Goal: Navigation & Orientation: Find specific page/section

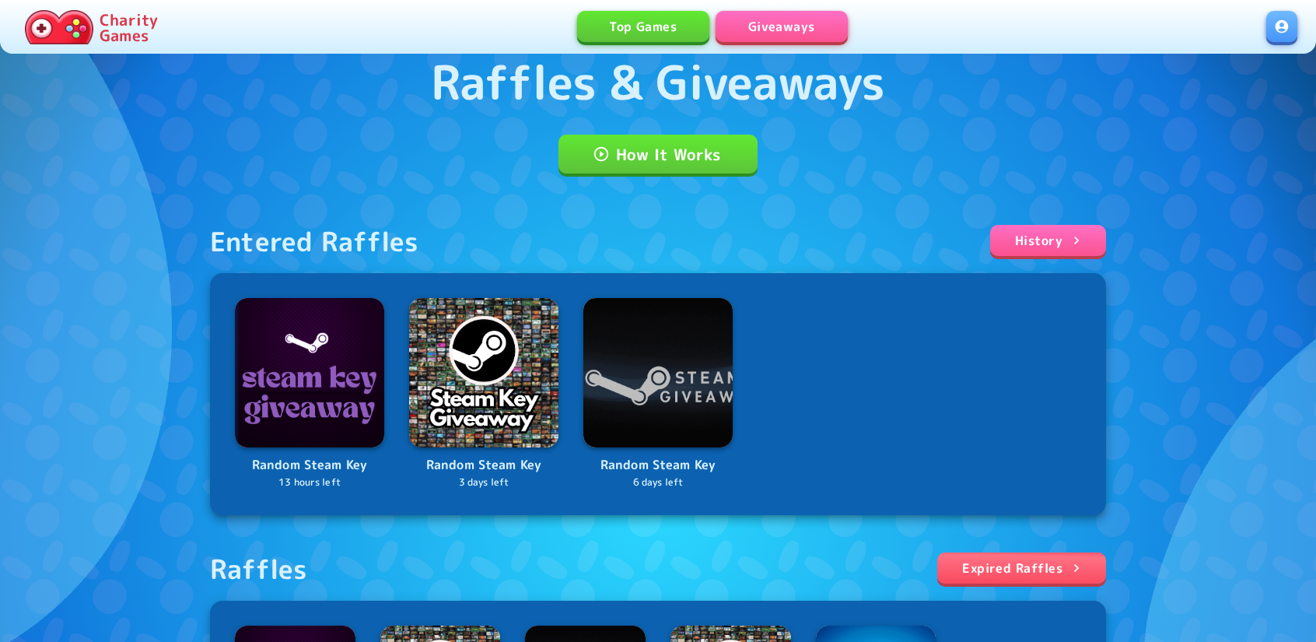
scroll to position [78, 0]
click at [1050, 563] on link "Expired Raffles" at bounding box center [1022, 567] width 169 height 31
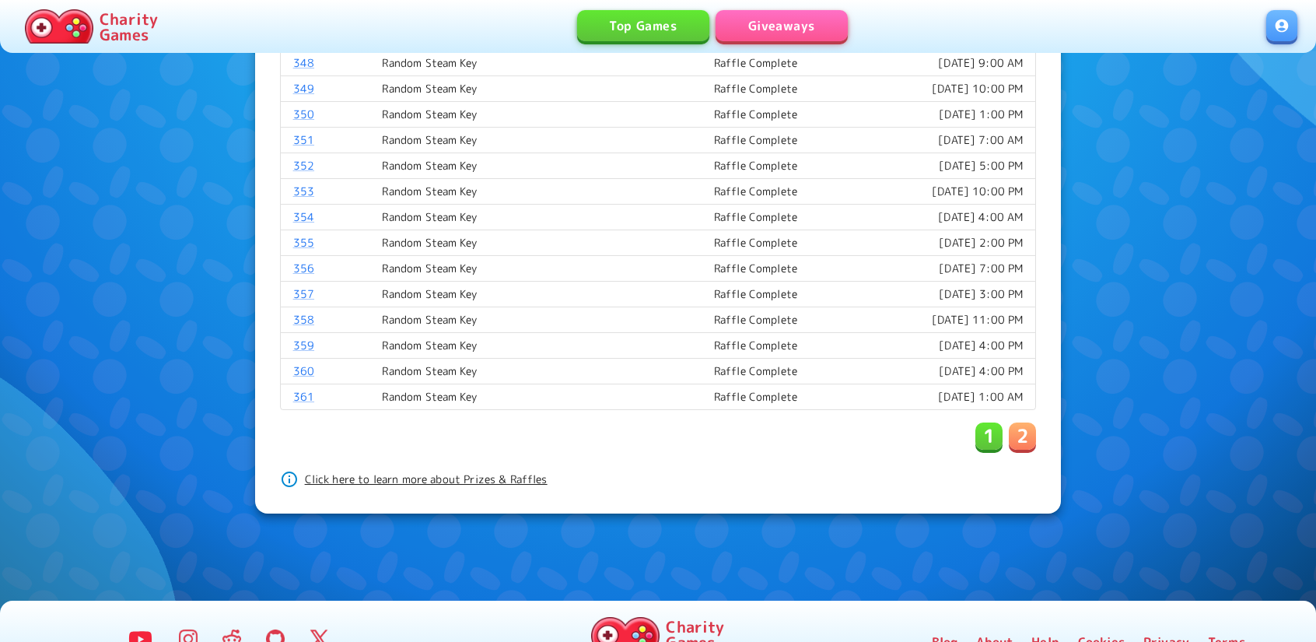
scroll to position [1094, 0]
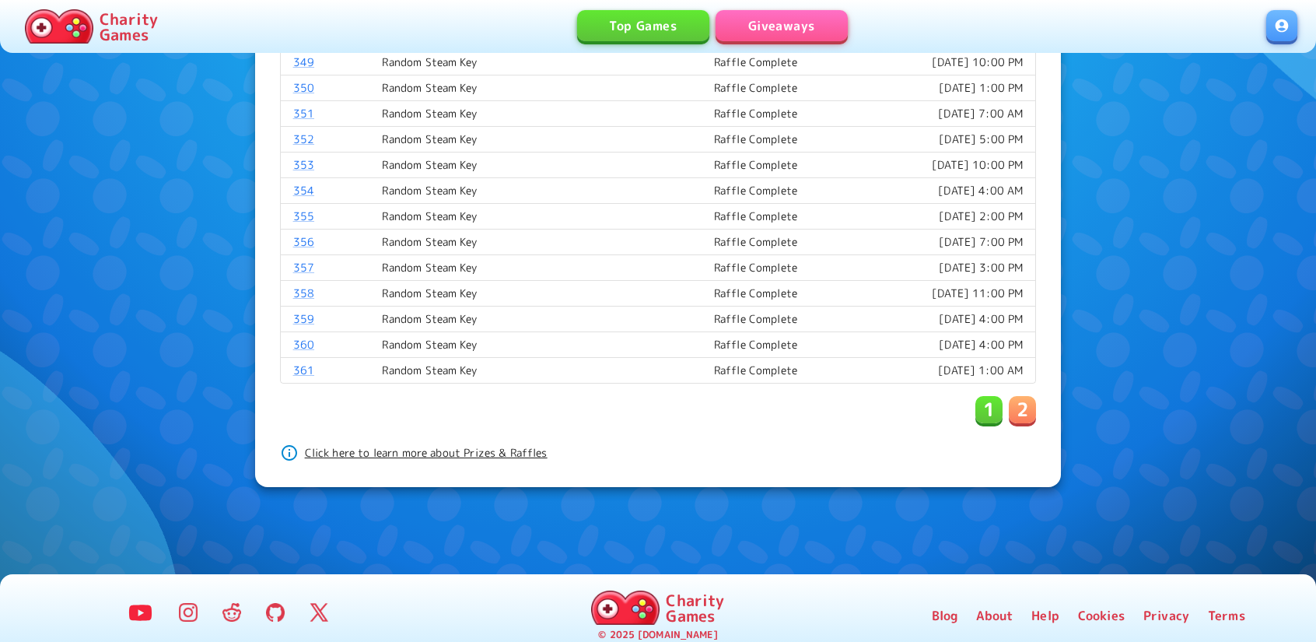
click at [1021, 398] on p "2" at bounding box center [1023, 409] width 12 height 25
click at [988, 404] on p "1" at bounding box center [989, 409] width 12 height 25
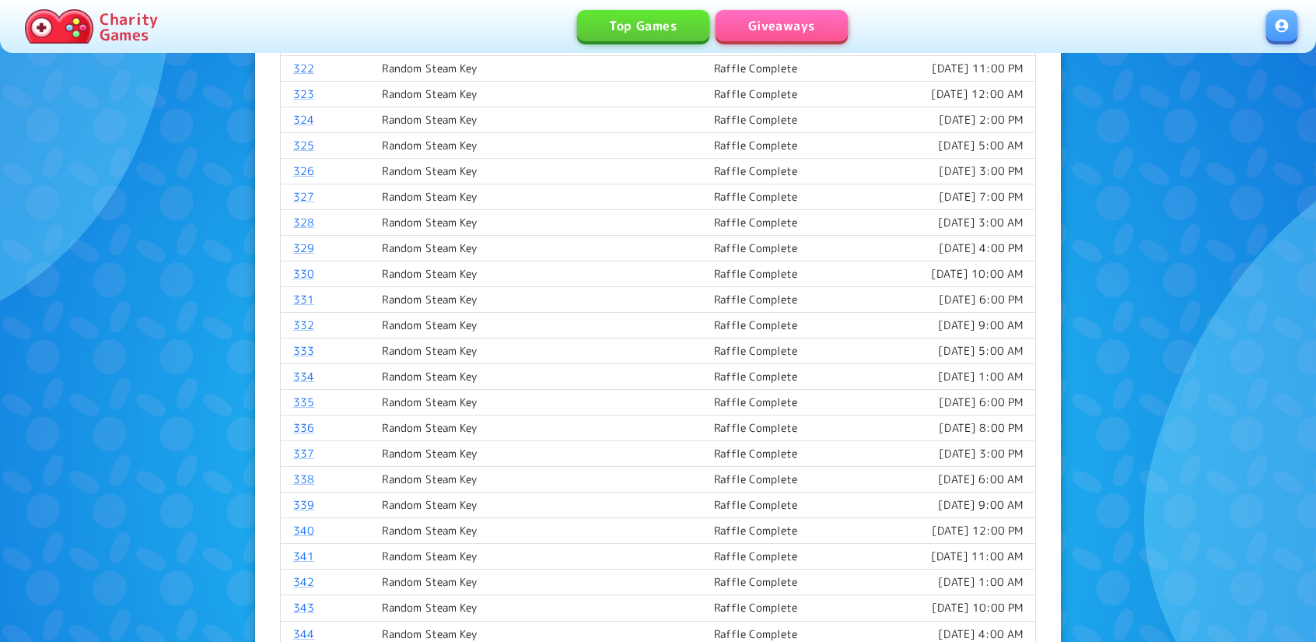
scroll to position [0, 0]
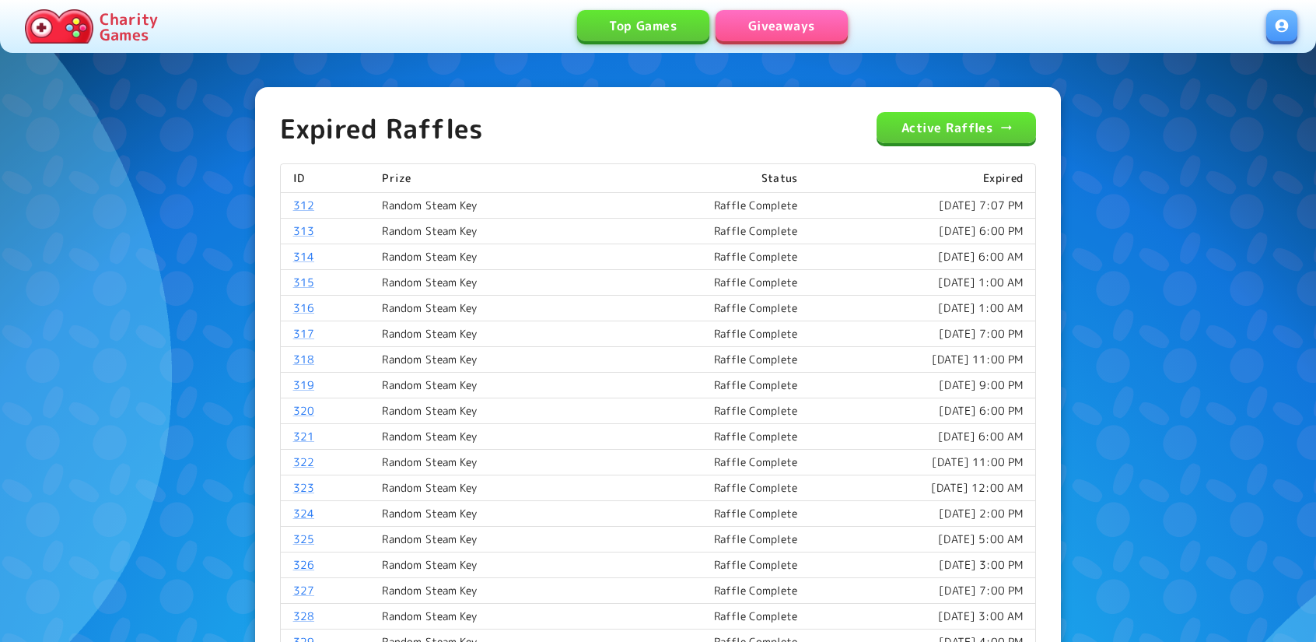
click at [1292, 30] on link at bounding box center [1282, 25] width 31 height 31
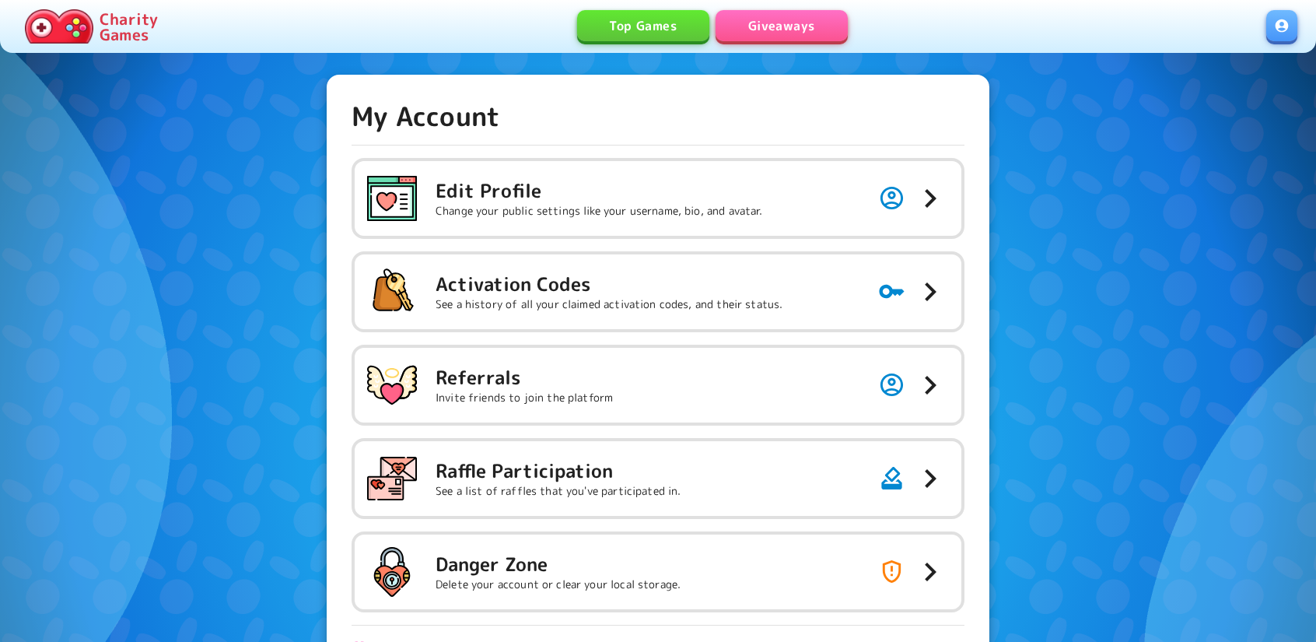
click at [803, 31] on link "Giveaways" at bounding box center [782, 25] width 132 height 31
